Goal: Task Accomplishment & Management: Use online tool/utility

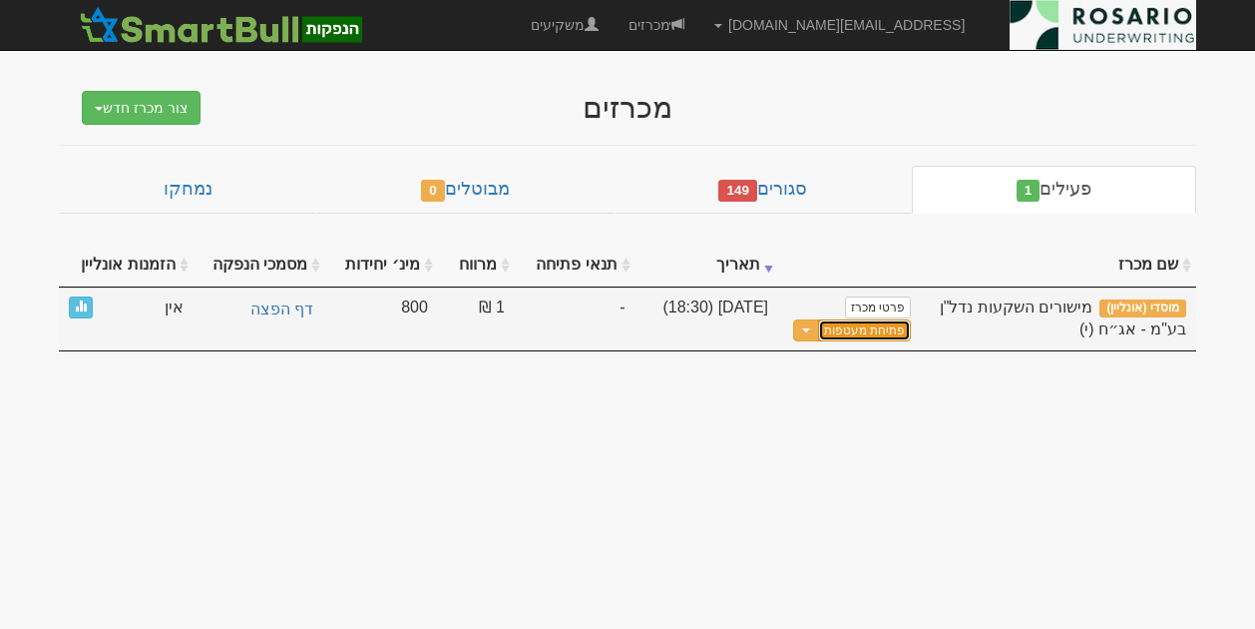
click at [862, 330] on button "פתיחת מעטפות" at bounding box center [864, 330] width 93 height 23
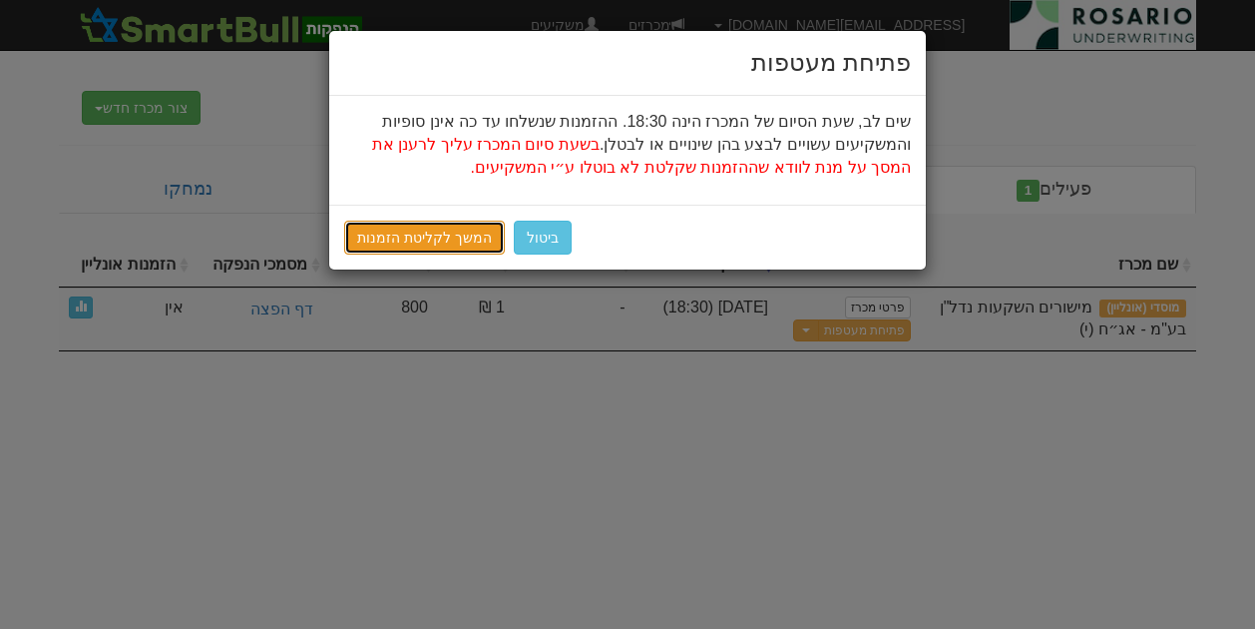
click at [454, 239] on link "המשך לקליטת הזמנות" at bounding box center [424, 238] width 161 height 34
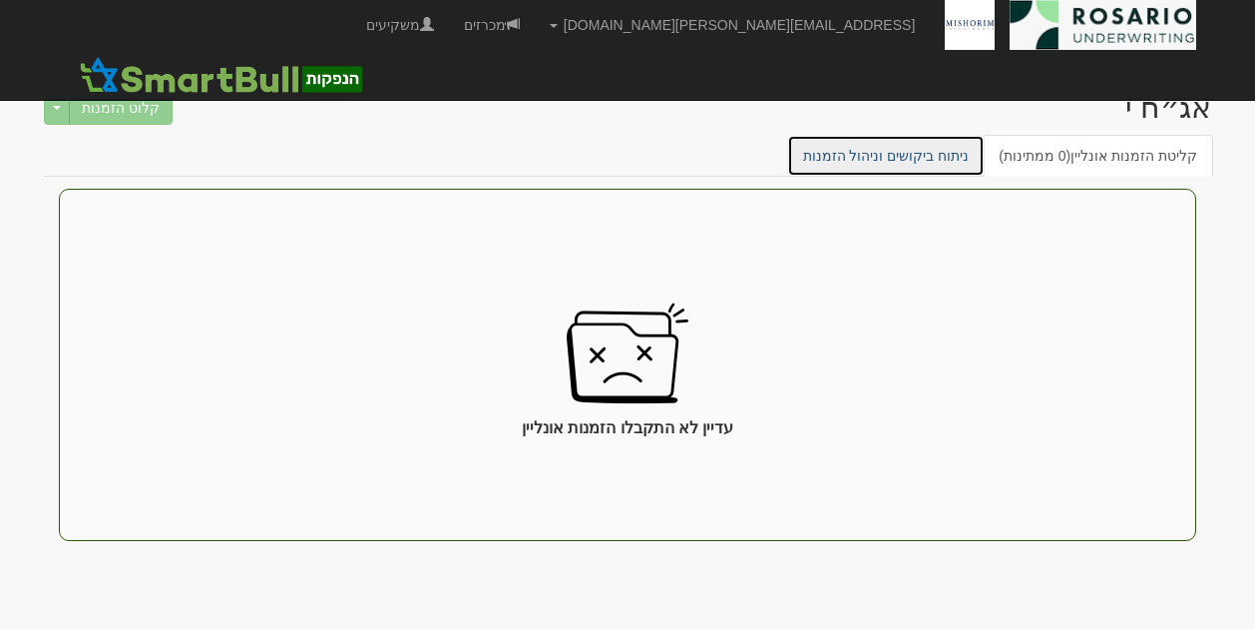
click at [878, 161] on link "ניתוח ביקושים וניהול הזמנות" at bounding box center [886, 156] width 199 height 42
